Goal: Task Accomplishment & Management: Manage account settings

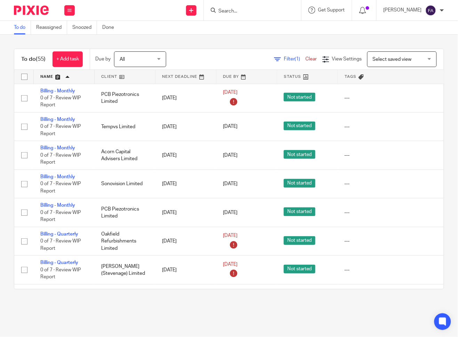
click at [120, 76] on link at bounding box center [125, 77] width 61 height 14
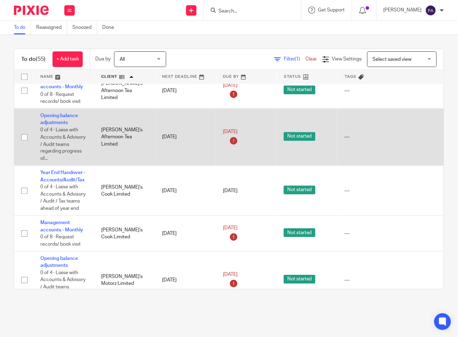
scroll to position [386, 0]
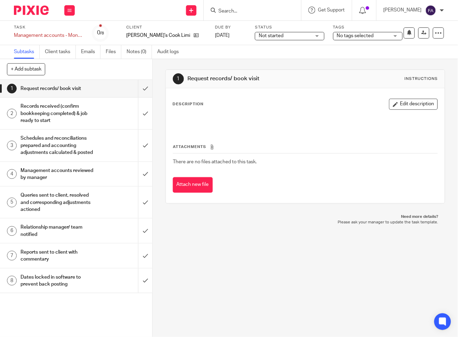
click at [349, 37] on span "No tags selected" at bounding box center [355, 35] width 37 height 5
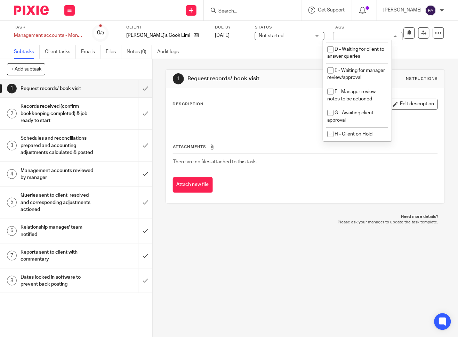
scroll to position [86, 0]
click at [352, 69] on li "E - Waiting for manager review/approval" at bounding box center [357, 74] width 69 height 21
checkbox input "true"
click at [278, 55] on div "Subtasks Client tasks Emails Files Notes (0) Audit logs" at bounding box center [229, 52] width 458 height 14
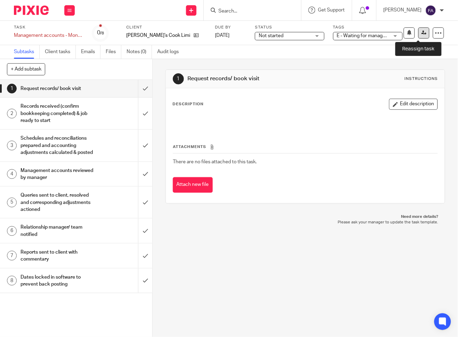
click at [421, 32] on icon at bounding box center [423, 32] width 5 height 5
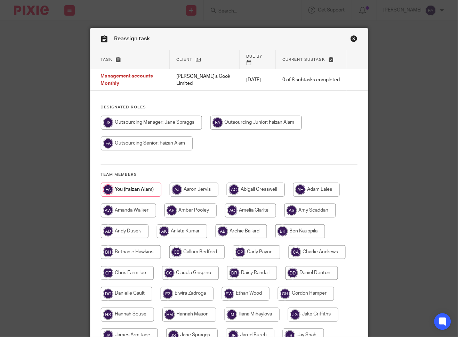
click at [158, 126] on div at bounding box center [229, 137] width 257 height 42
click at [160, 120] on input "radio" at bounding box center [151, 123] width 101 height 14
radio input "true"
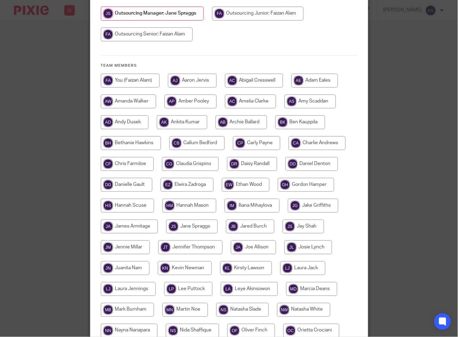
scroll to position [253, 0]
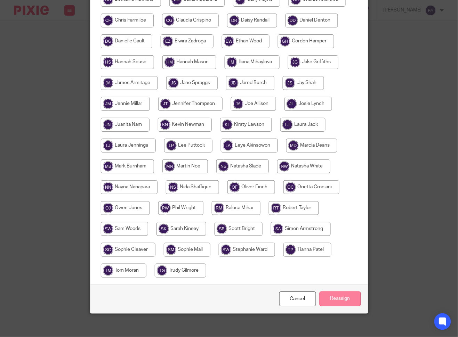
click at [330, 292] on input "Reassign" at bounding box center [340, 299] width 41 height 15
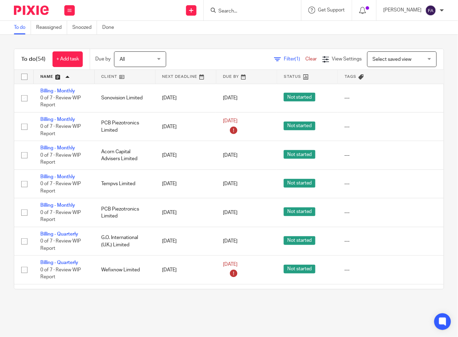
click at [255, 15] on div at bounding box center [252, 10] width 97 height 21
click at [255, 11] on input "Search" at bounding box center [249, 11] width 63 height 6
type input "acorn"
click at [262, 26] on link at bounding box center [259, 27] width 86 height 10
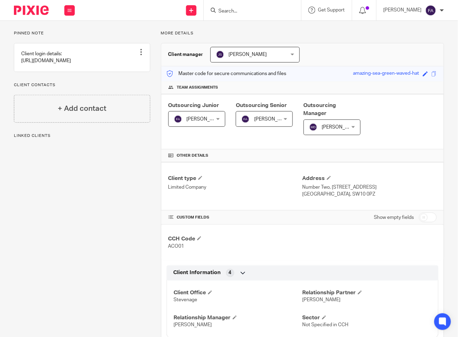
scroll to position [116, 0]
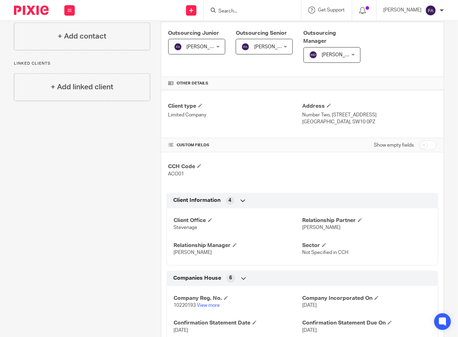
click at [100, 186] on div "Pinned note Client login details: [URL][DOMAIN_NAME] Unpin note Edit note Clien…" at bounding box center [76, 207] width 147 height 498
